Goal: Navigation & Orientation: Go to known website

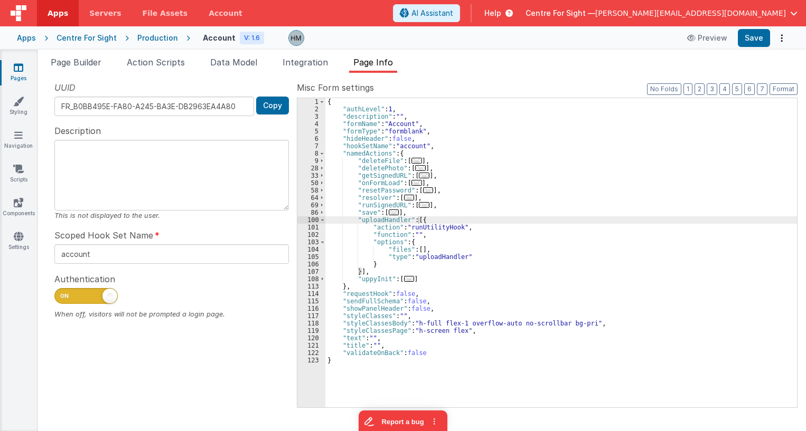
click at [692, 7] on div "Centre For Sight — hassan@delfsengineering.ca" at bounding box center [661, 13] width 272 height 18
click at [693, 15] on span "hassan@delfsengineering.ca" at bounding box center [690, 13] width 191 height 11
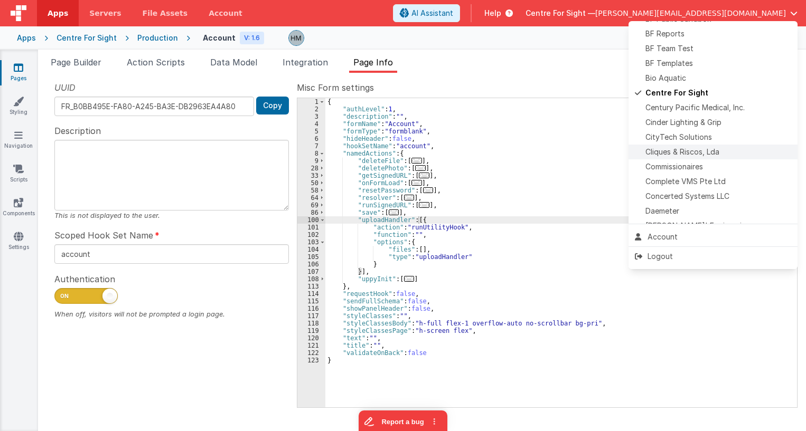
scroll to position [162, 0]
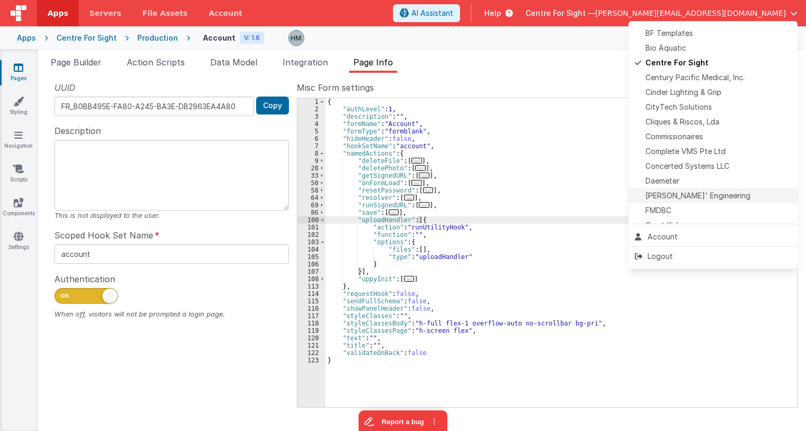
click at [678, 195] on span "Delfs' Engineering" at bounding box center [697, 196] width 105 height 11
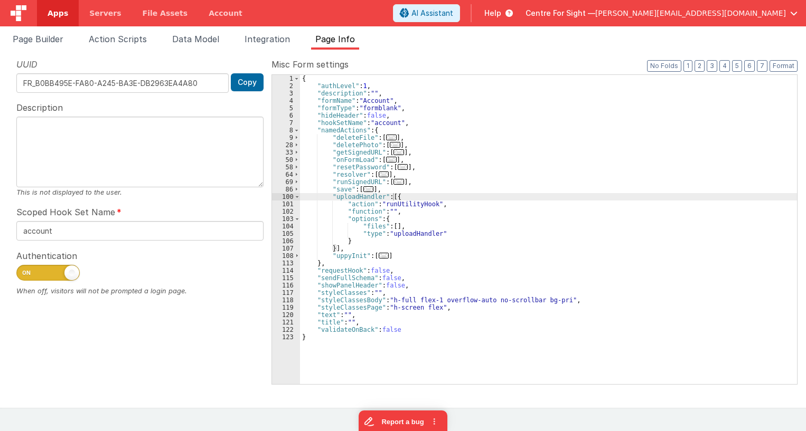
click at [640, 39] on ul "Page Builder Action Scripts Data Model Integration Page Info" at bounding box center [403, 41] width 806 height 17
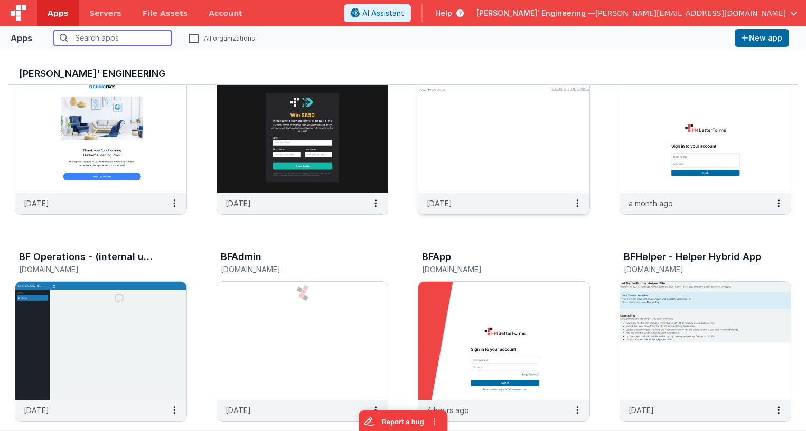
scroll to position [63, 0]
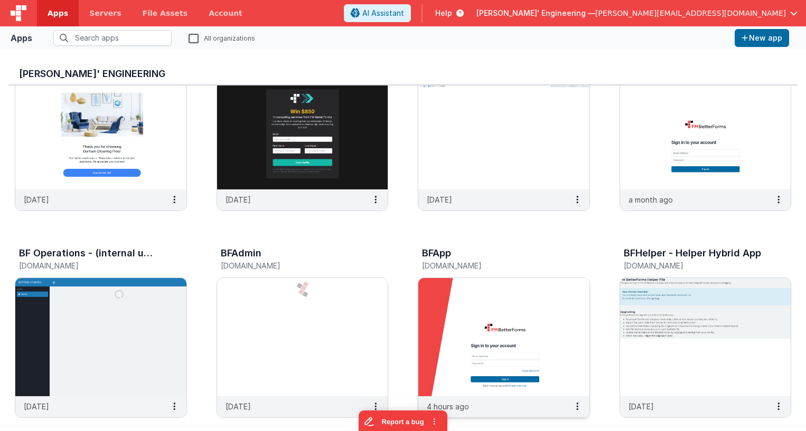
click at [502, 306] on img at bounding box center [503, 337] width 171 height 118
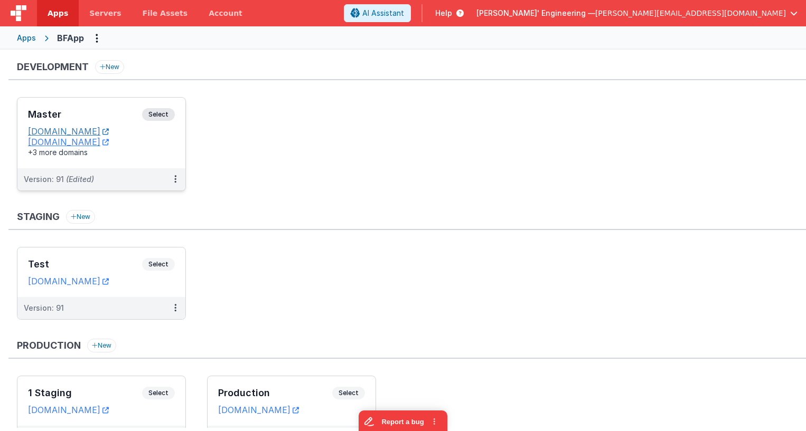
click at [109, 130] on link "appdev.fmbetterforms.com" at bounding box center [68, 131] width 81 height 11
